Goal: Find specific page/section: Find specific page/section

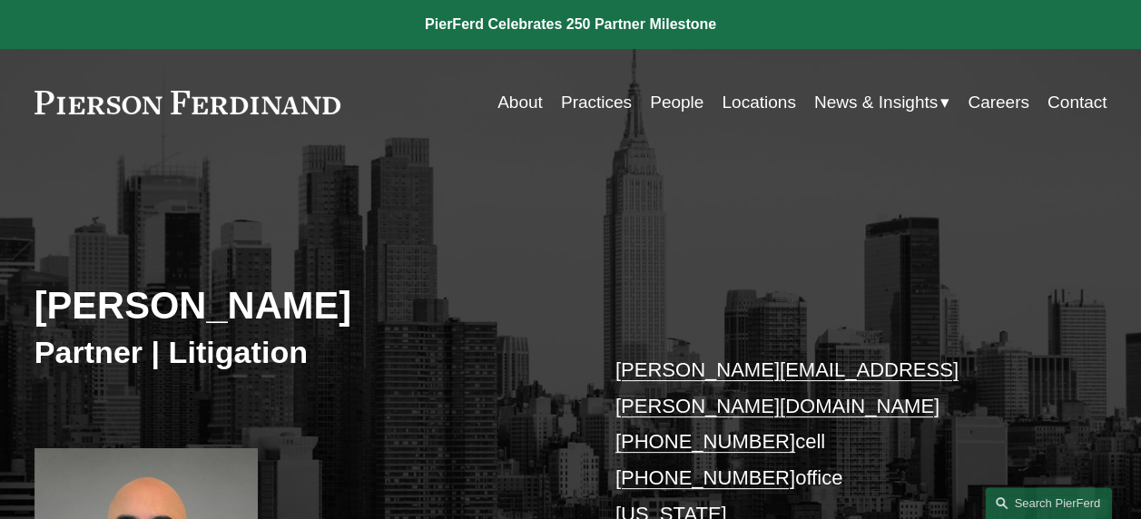
click at [993, 102] on link "Careers" at bounding box center [999, 102] width 62 height 34
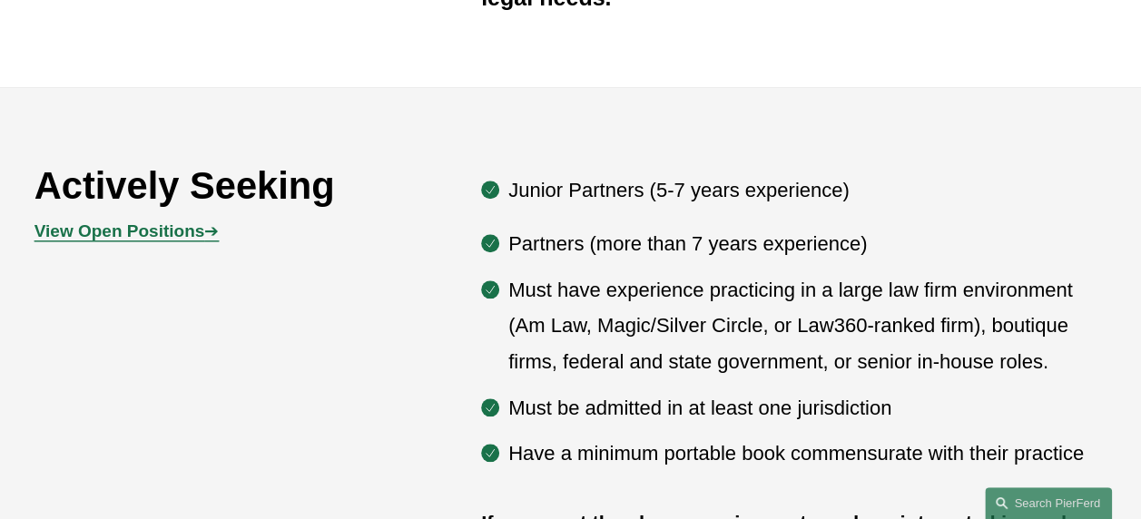
scroll to position [837, 0]
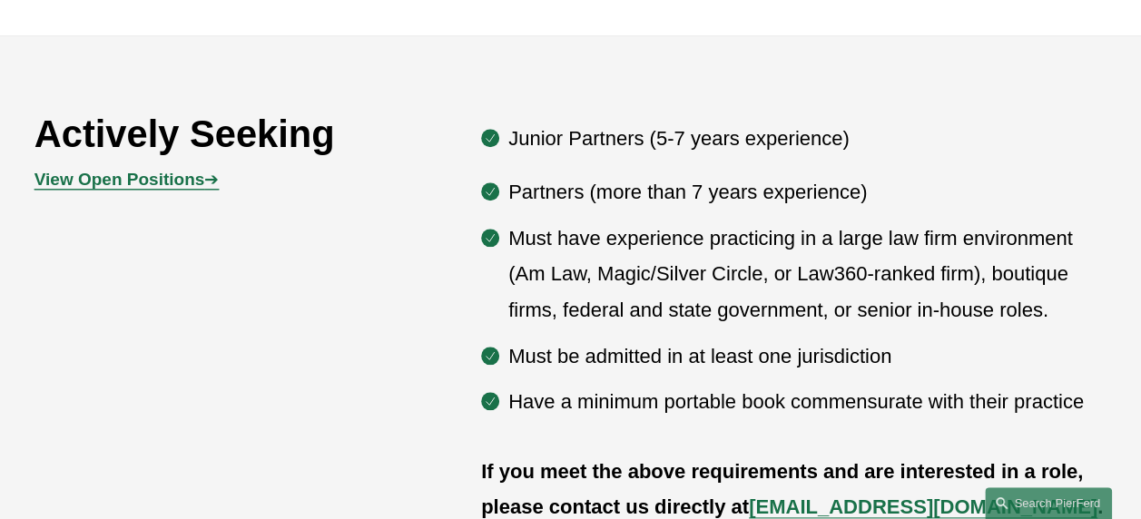
click at [508, 140] on p "Junior Partners (5-7 years experience)" at bounding box center [807, 139] width 598 height 36
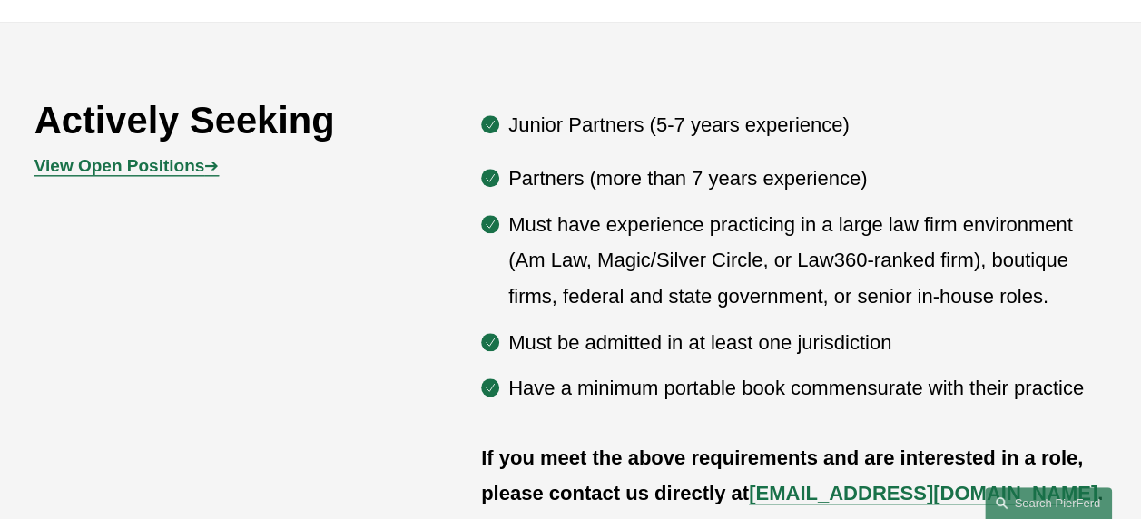
scroll to position [850, 0]
click at [93, 170] on strong "View Open Positions" at bounding box center [119, 166] width 171 height 19
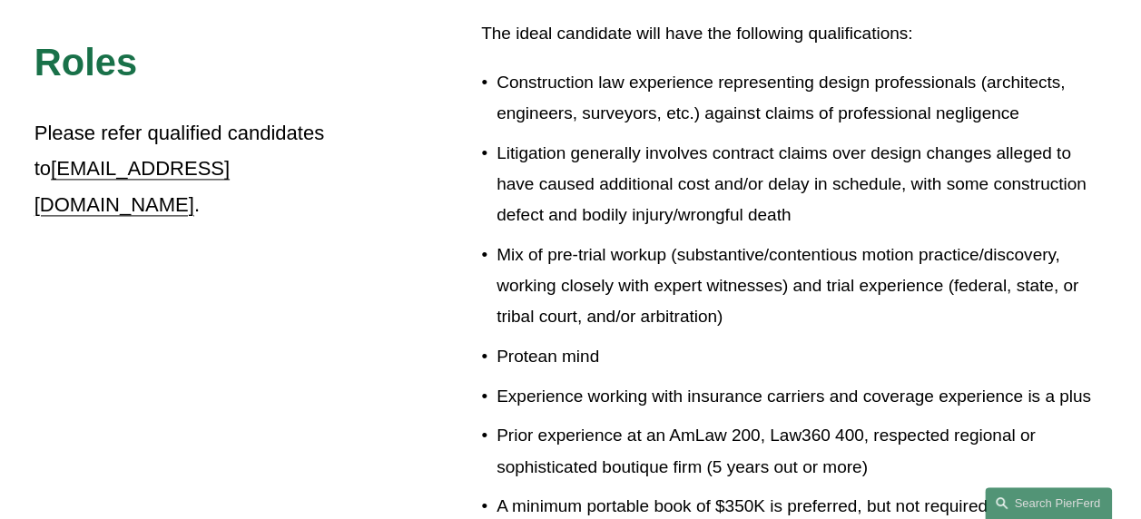
scroll to position [1118, 0]
